Goal: Use online tool/utility: Utilize a website feature to perform a specific function

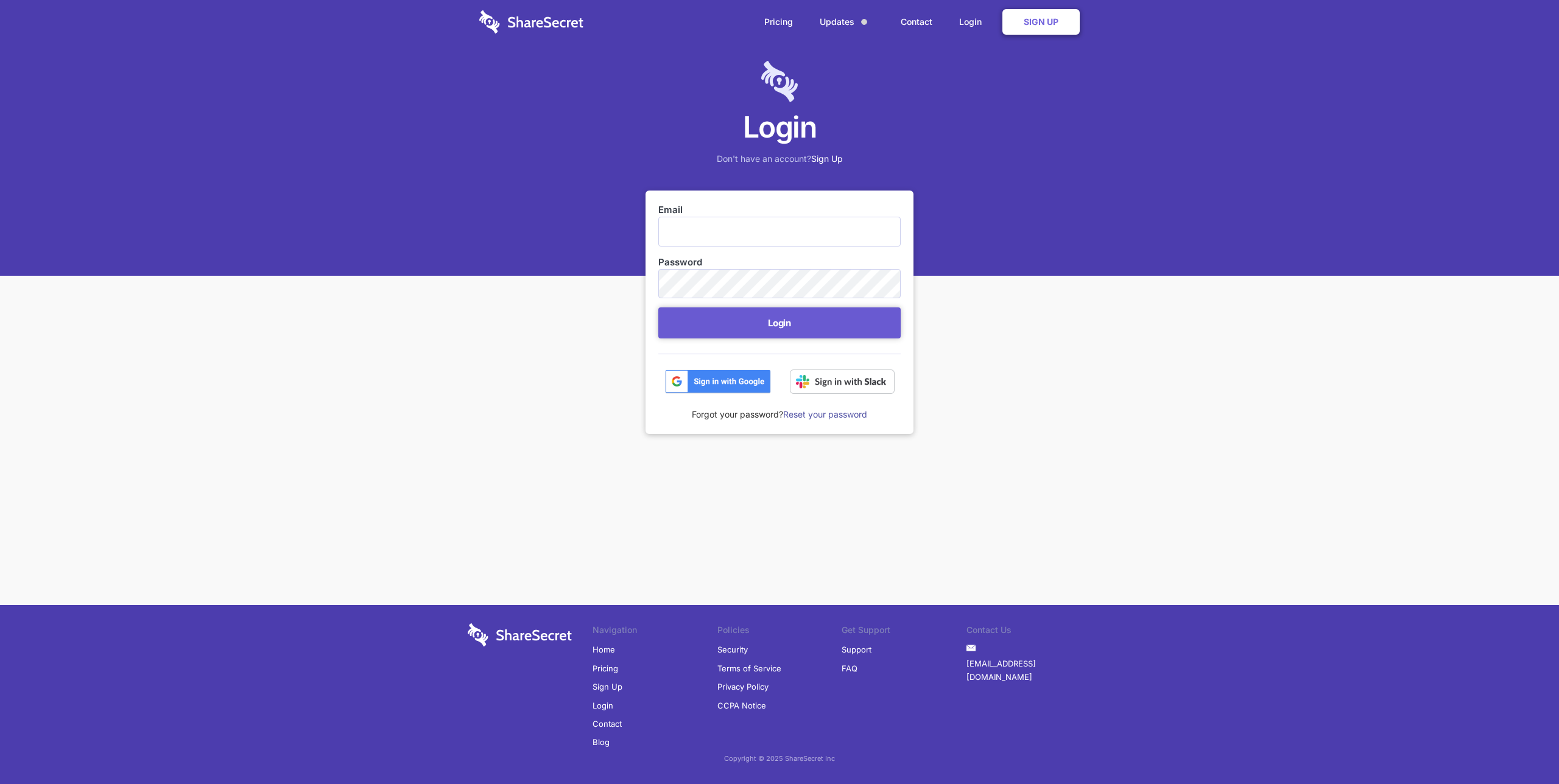
type input "[EMAIL_ADDRESS][DOMAIN_NAME]"
click at [782, 325] on button "Login" at bounding box center [779, 323] width 242 height 31
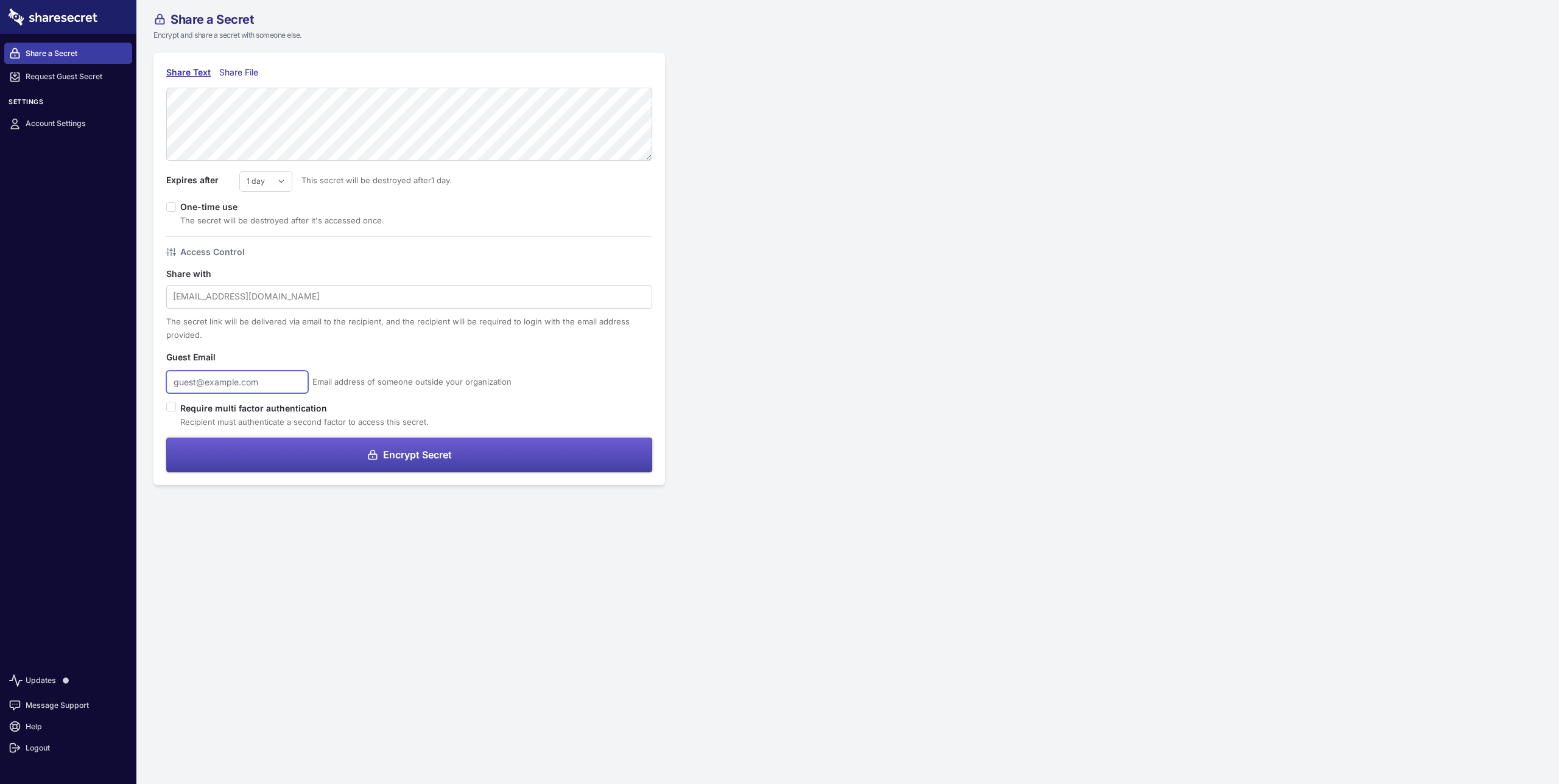
type input "[EMAIL_ADDRESS][DOMAIN_NAME]"
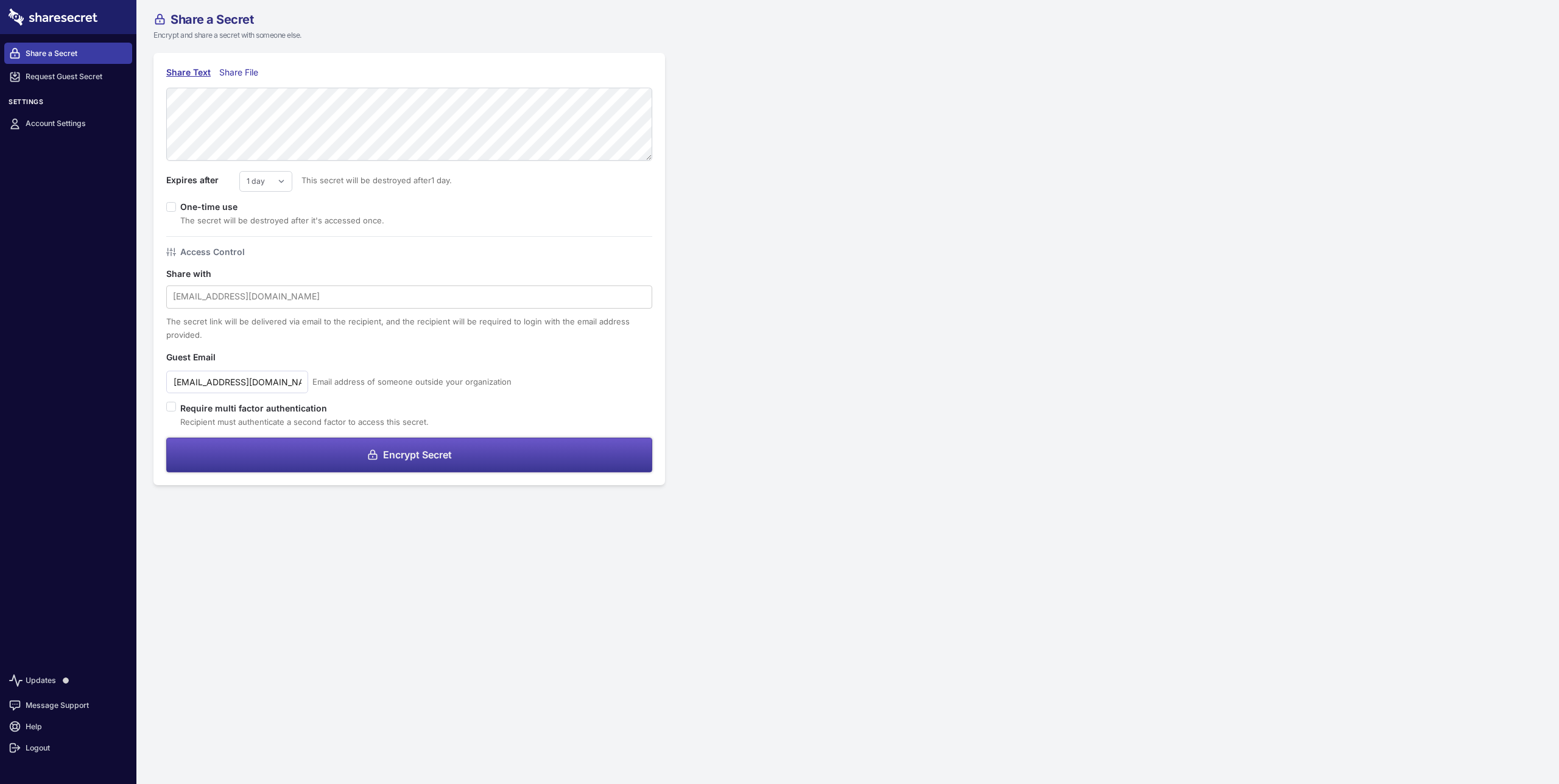
click at [439, 464] on button "Encrypt Secret" at bounding box center [408, 455] width 486 height 35
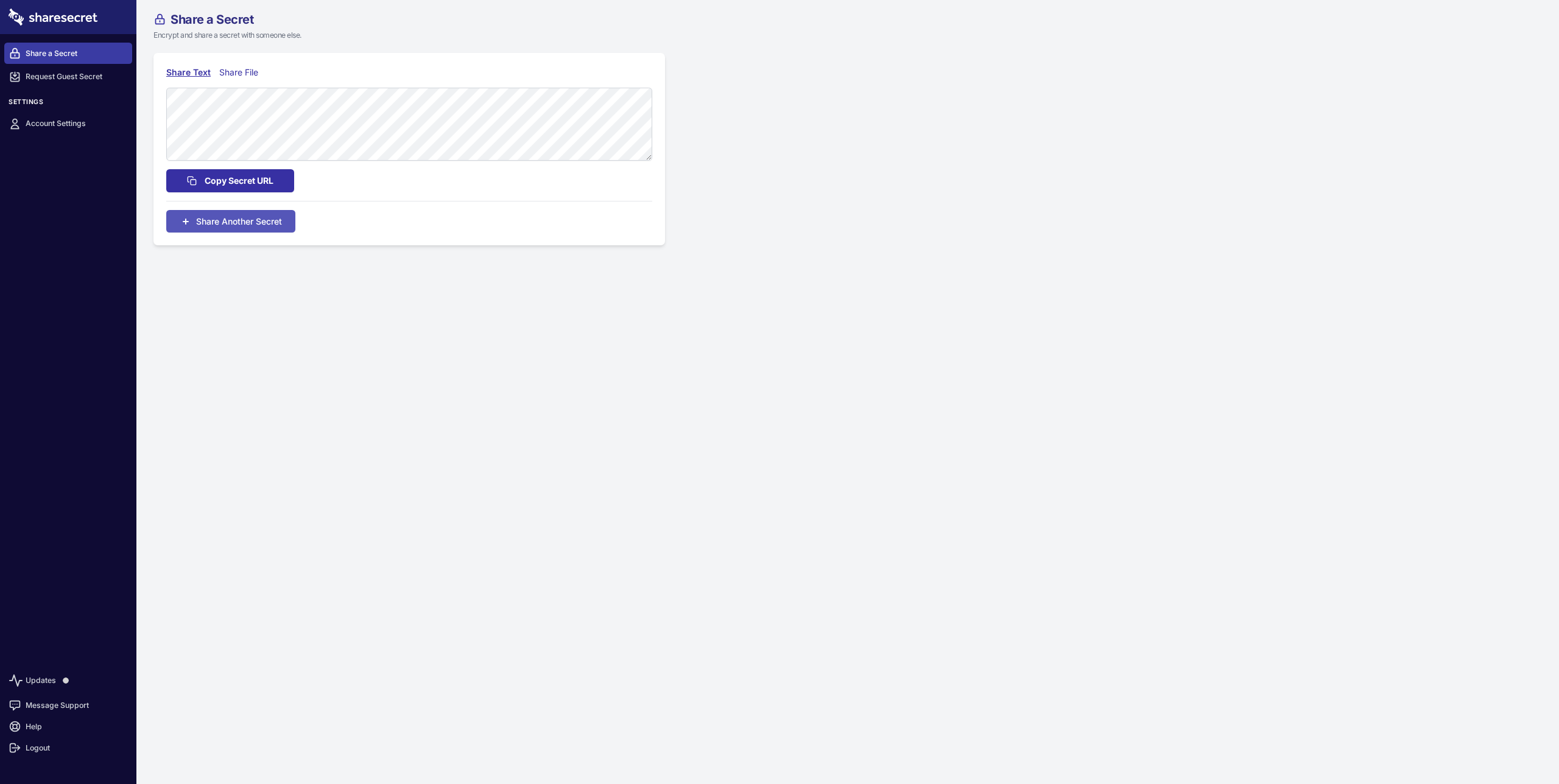
click at [232, 178] on span "Copy Secret URL" at bounding box center [239, 181] width 69 height 13
